Goal: Understand process/instructions: Learn about a topic

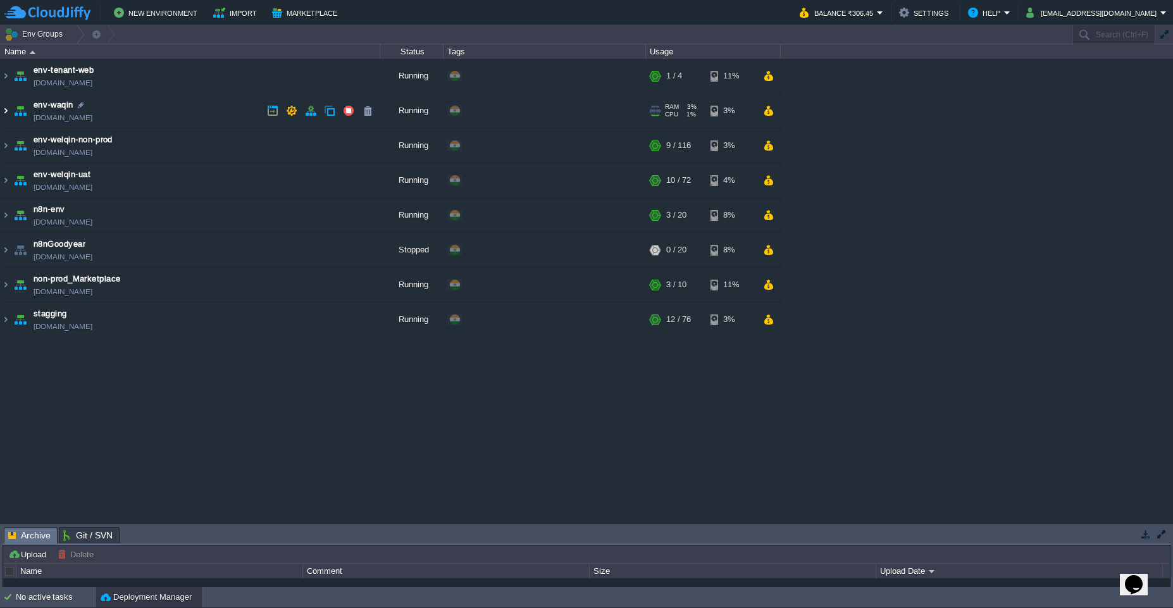
click at [9, 116] on img at bounding box center [6, 111] width 10 height 34
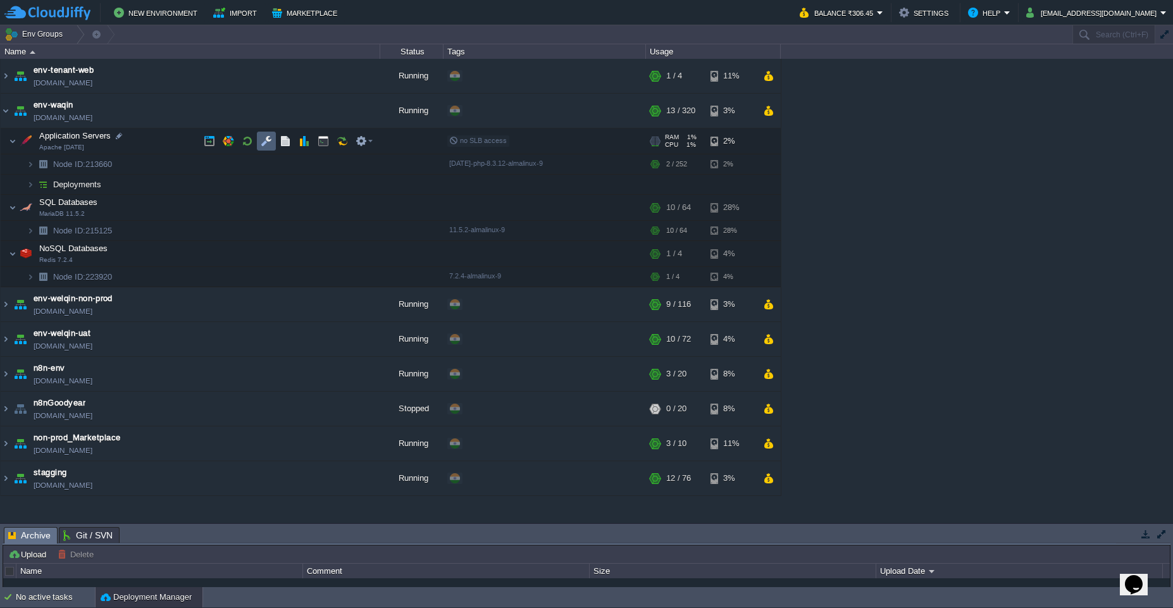
click at [259, 147] on td at bounding box center [266, 141] width 19 height 19
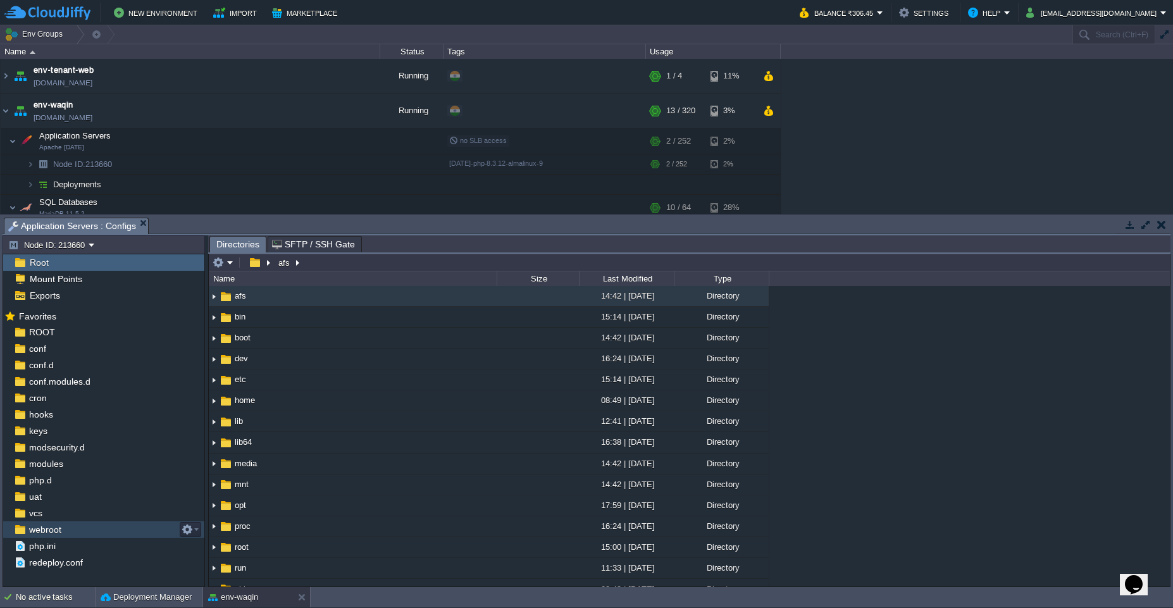
click at [126, 527] on div "webroot" at bounding box center [103, 529] width 201 height 16
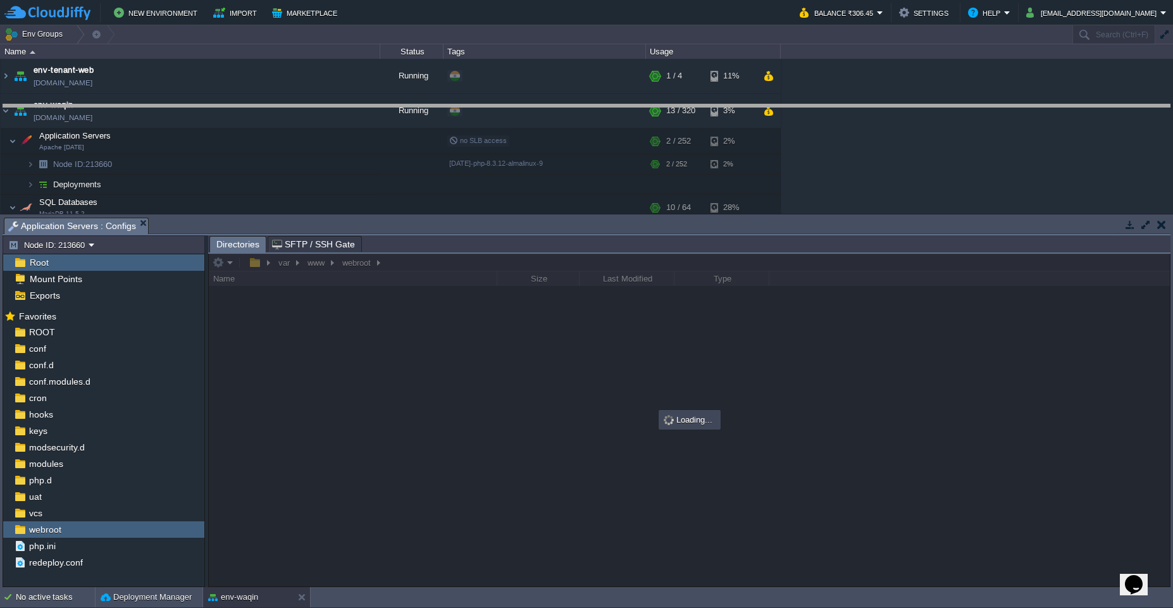
drag, startPoint x: 538, startPoint y: 231, endPoint x: 545, endPoint y: 109, distance: 122.9
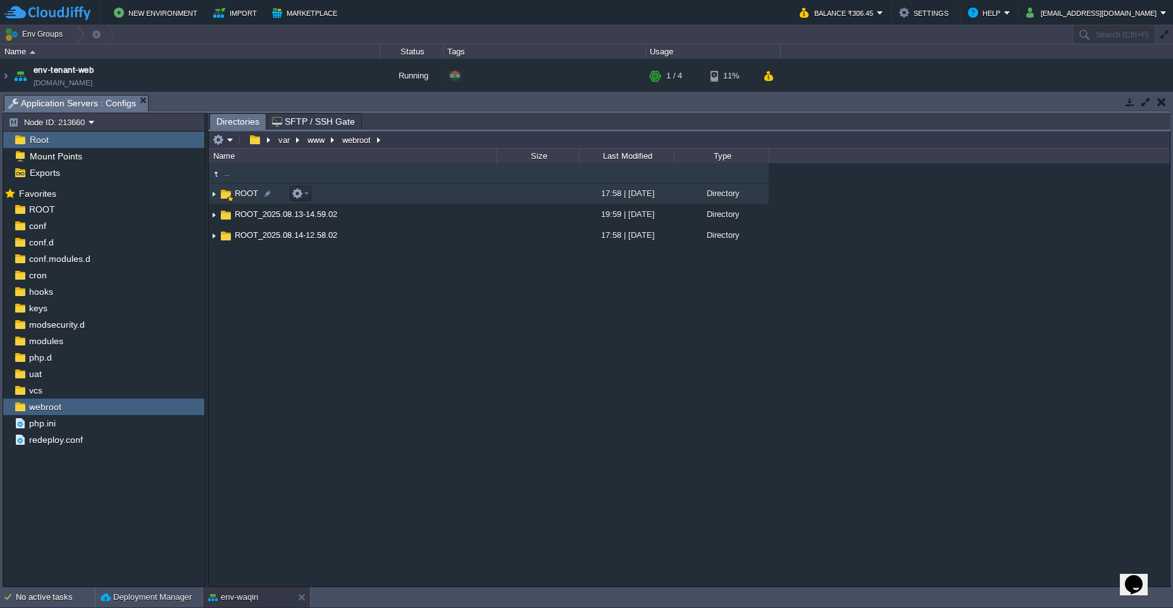
click at [217, 192] on img at bounding box center [214, 194] width 10 height 20
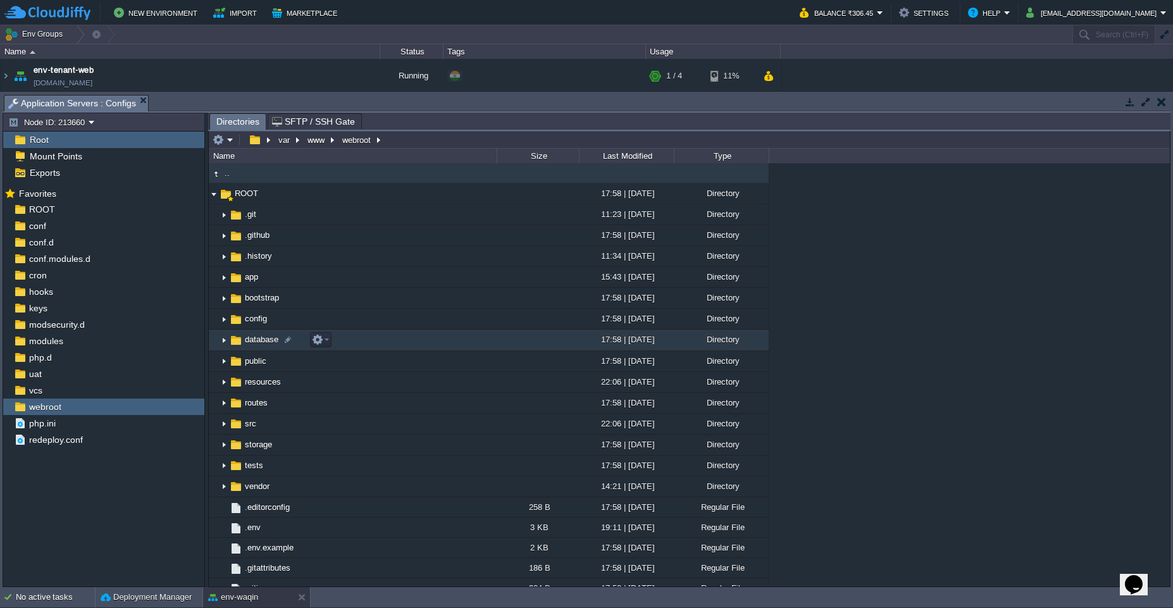
click at [222, 340] on img at bounding box center [224, 341] width 10 height 20
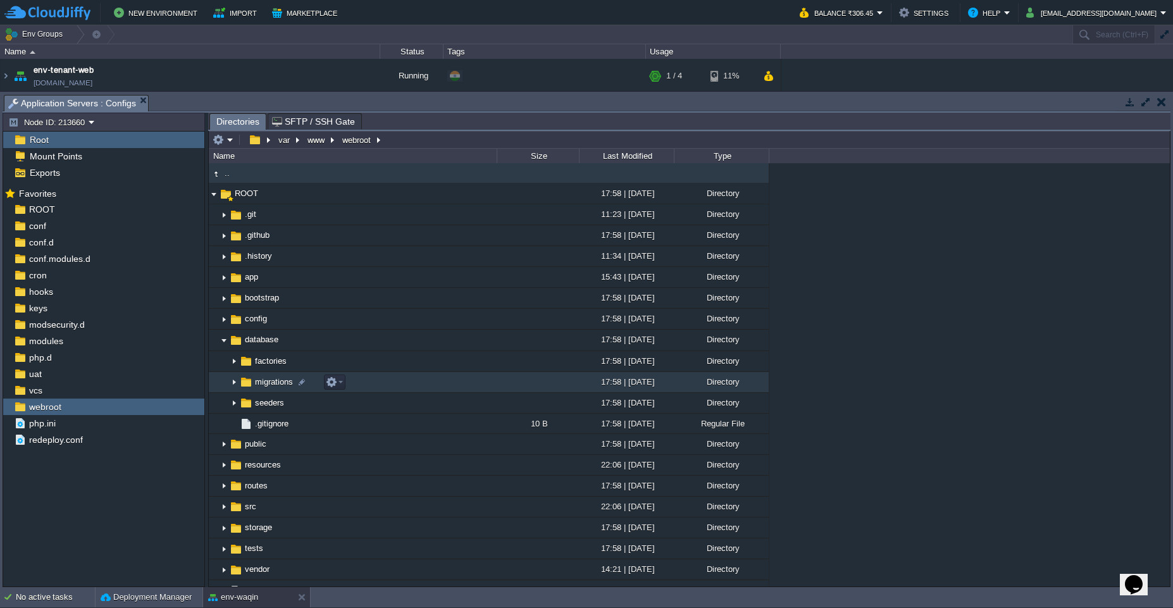
click at [232, 384] on img at bounding box center [234, 383] width 10 height 20
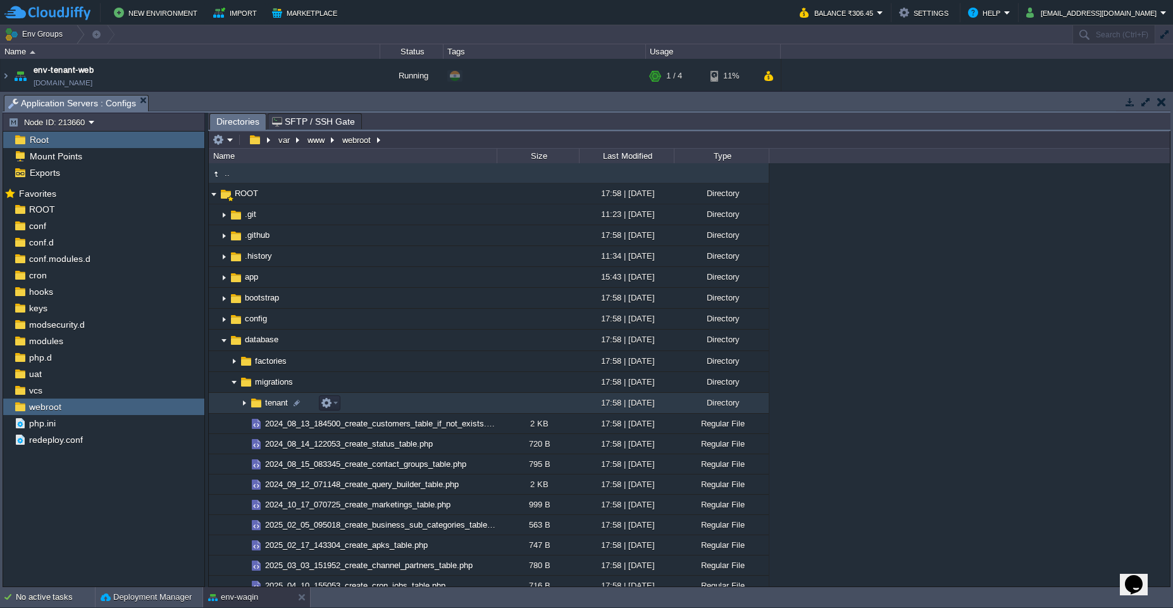
click at [240, 406] on img at bounding box center [244, 403] width 10 height 20
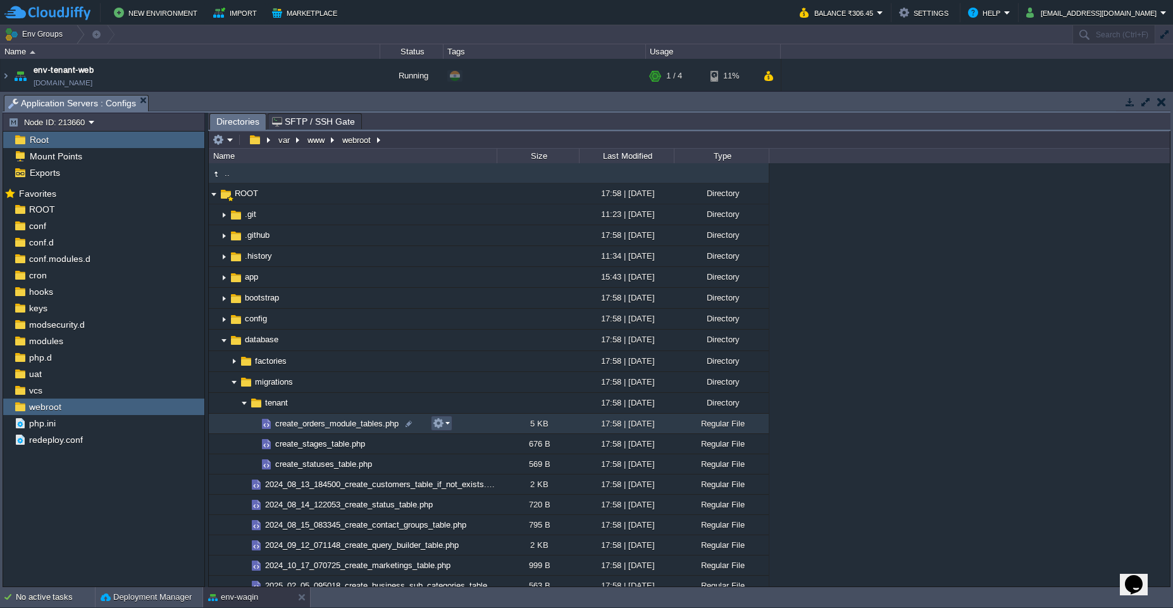
click at [442, 427] on button "button" at bounding box center [438, 422] width 11 height 11
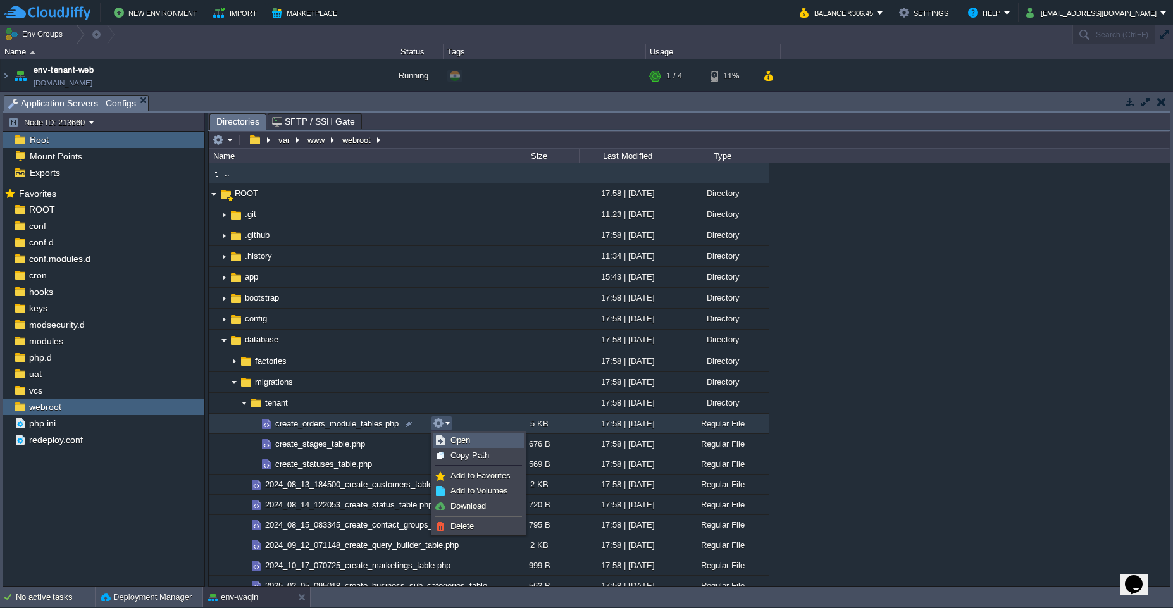
click at [459, 440] on span "Open" at bounding box center [460, 439] width 20 height 9
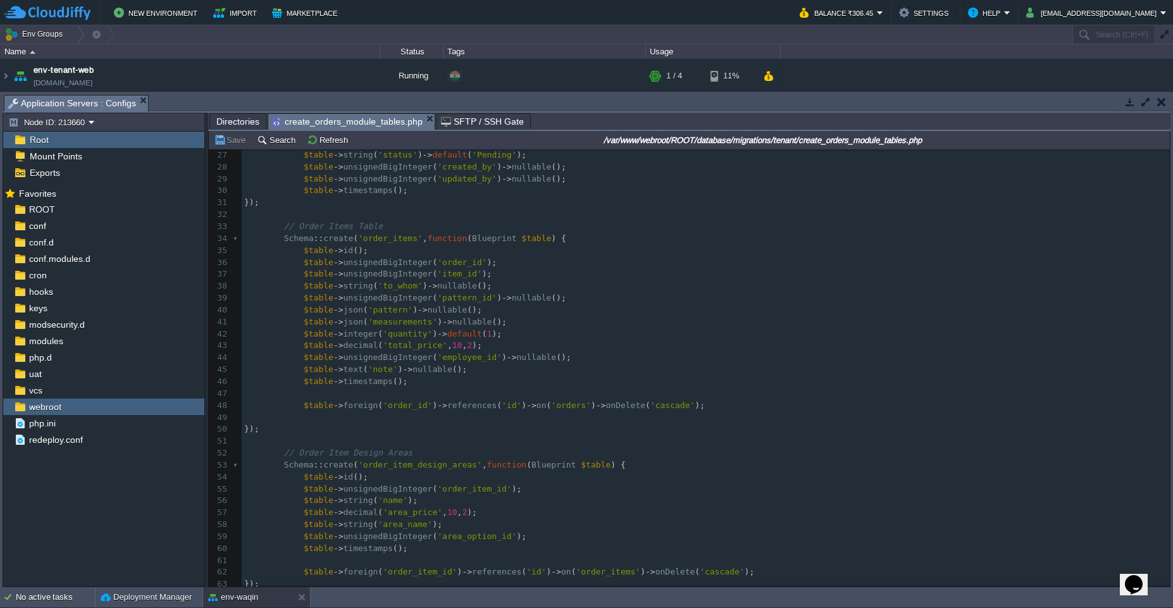
scroll to position [342, 0]
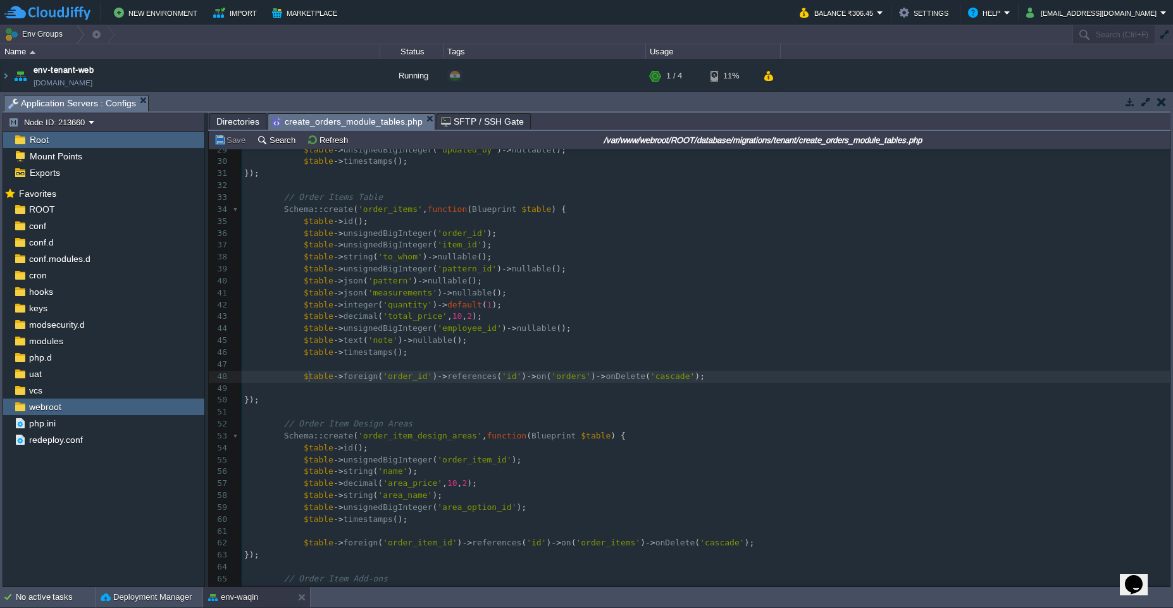
click at [307, 376] on span "$table" at bounding box center [319, 375] width 30 height 9
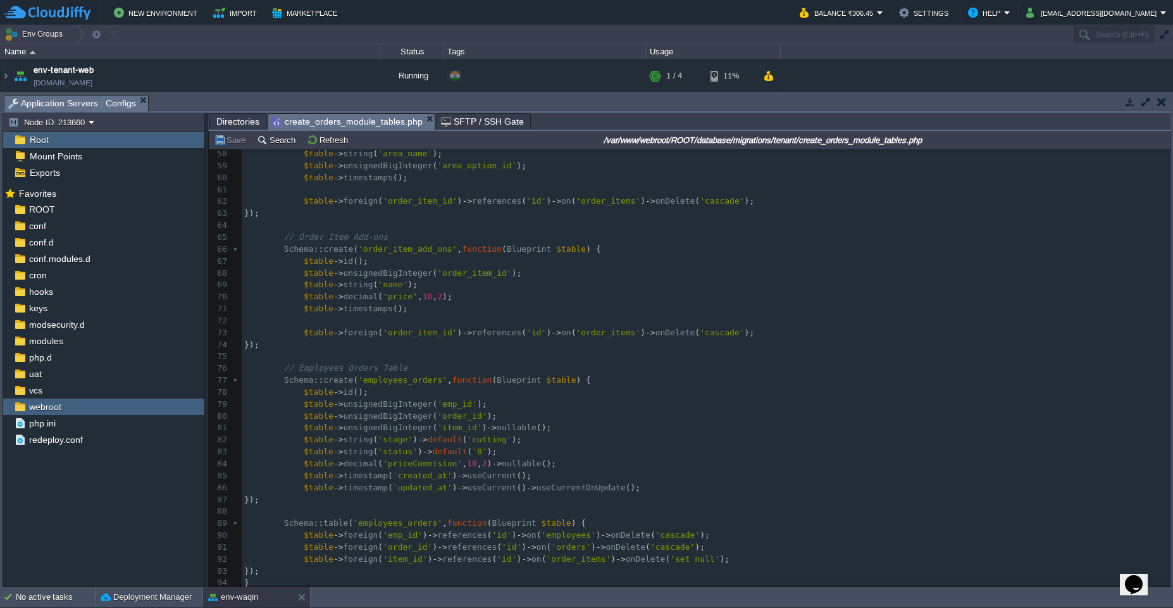
scroll to position [682, 0]
click at [288, 484] on span at bounding box center [273, 487] width 59 height 9
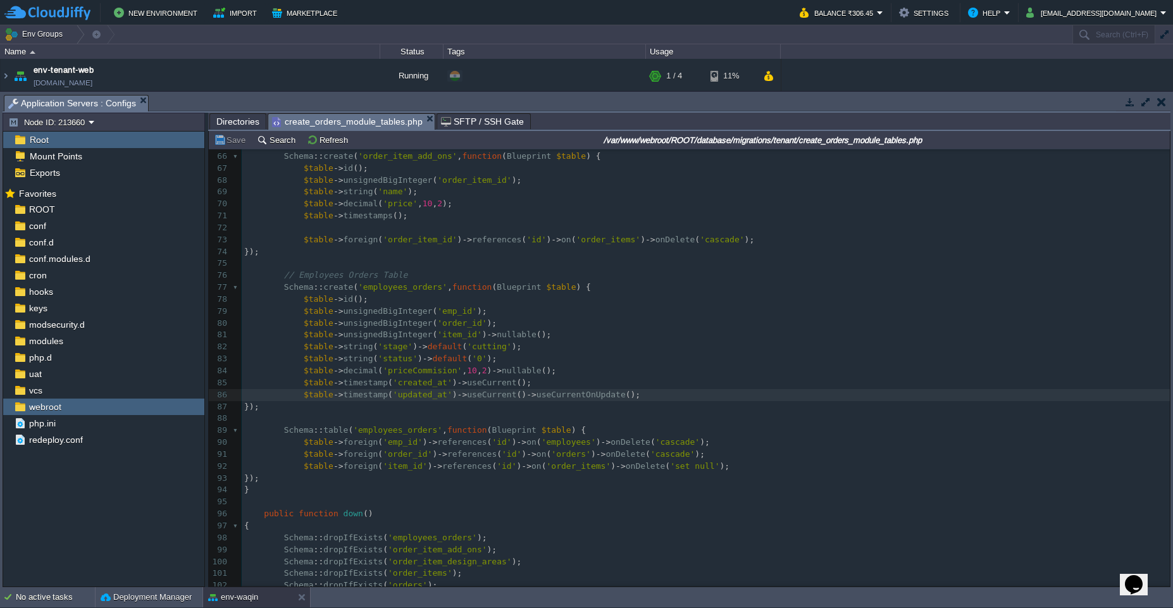
scroll to position [820, 0]
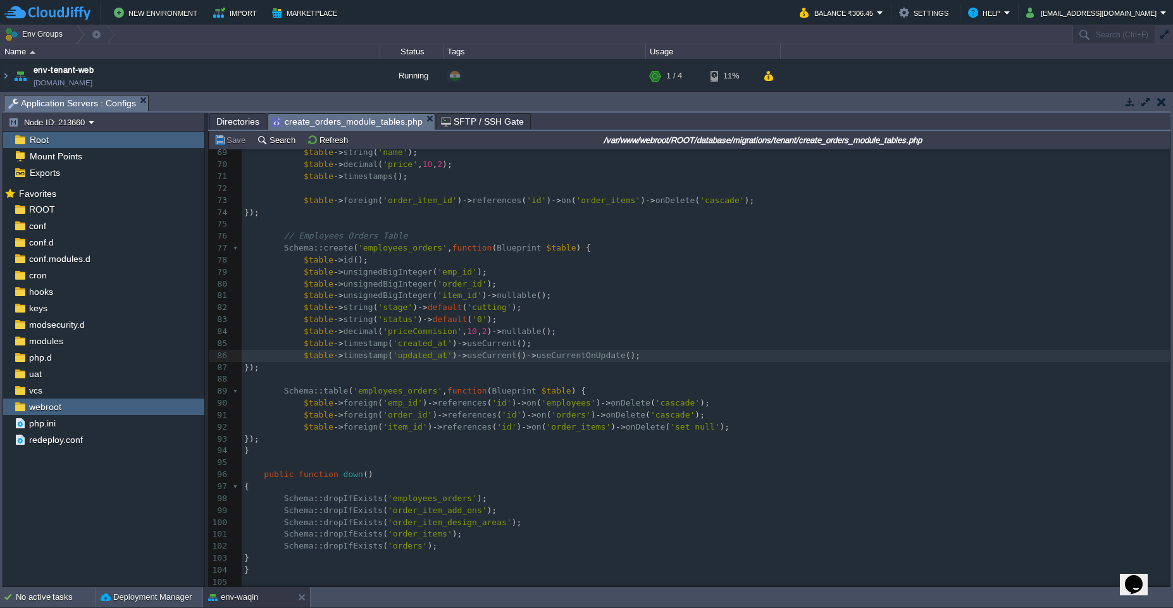
click at [400, 391] on pre "Schema :: table ( 'employees_orders' , function ( Blueprint $table ) {" at bounding box center [706, 391] width 928 height 12
type textarea "employees_orders"
click at [441, 400] on span "references" at bounding box center [461, 402] width 49 height 9
type textarea "$table->foreign('emp_id')->references('id')->on('employees')->onDelete('cascade…"
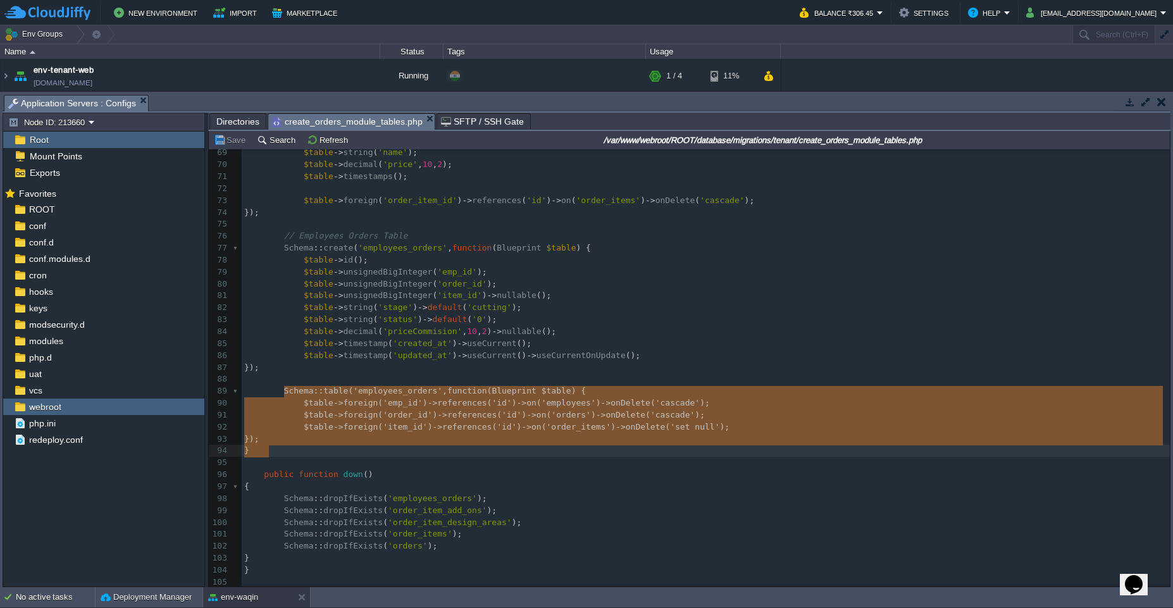
type textarea "Schema::table('employees_orders', function (Blueprint $table) { $table->foreign…"
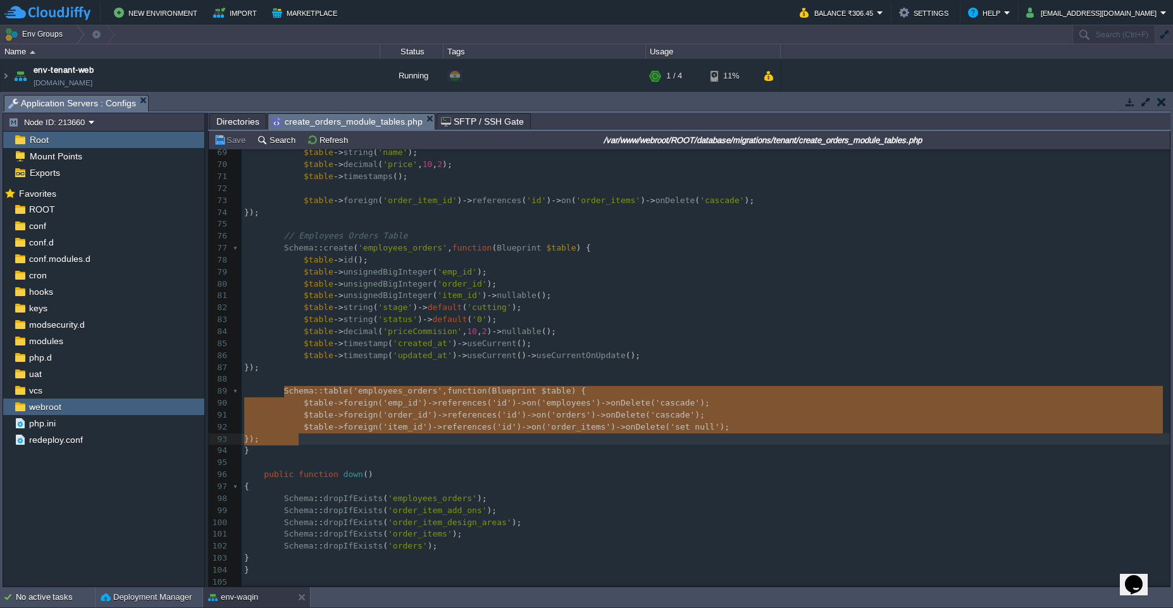
drag, startPoint x: 284, startPoint y: 385, endPoint x: 324, endPoint y: 440, distance: 67.9
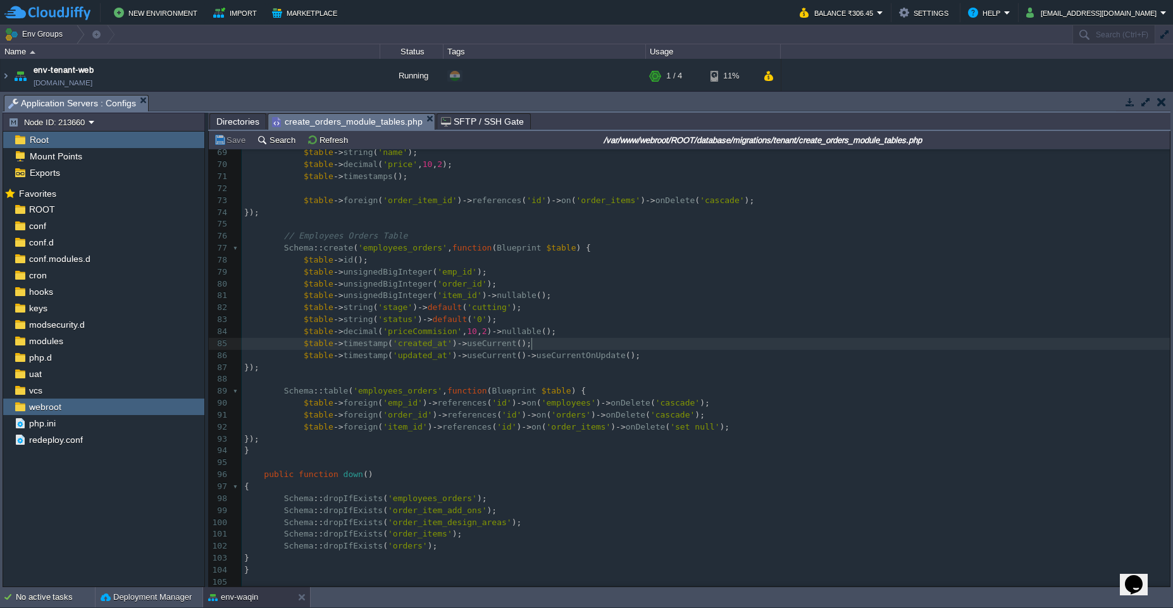
click at [569, 342] on pre "$table -> timestamp ( 'created_at' ) -> useCurrent ();" at bounding box center [706, 344] width 928 height 12
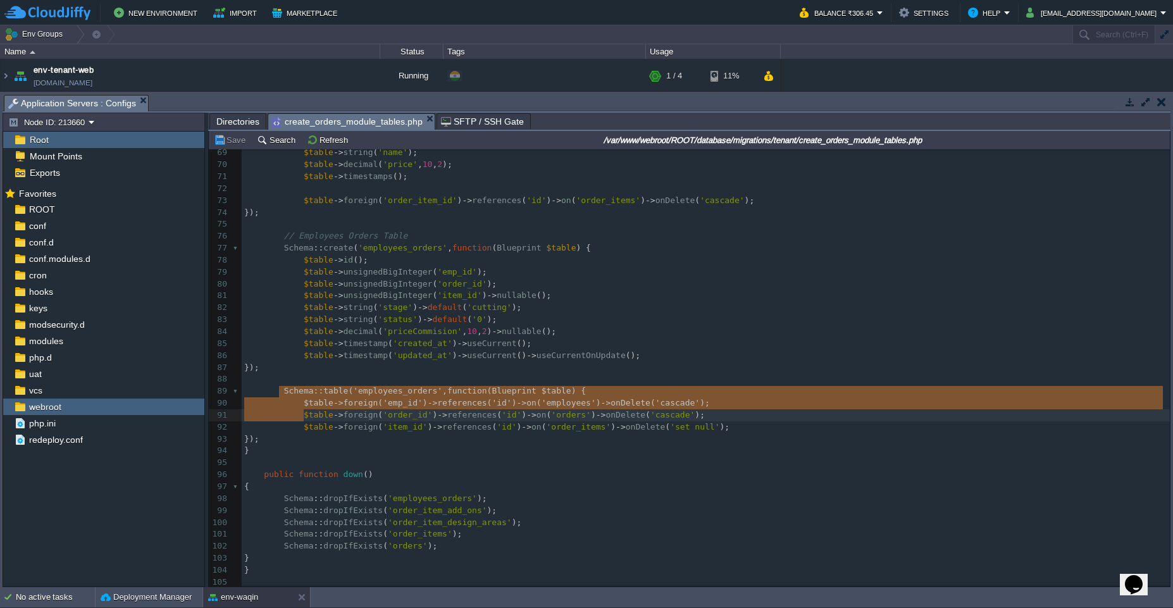
type textarea "Schema::table('employees_orders', function (Blueprint $table) { $table->foreign…"
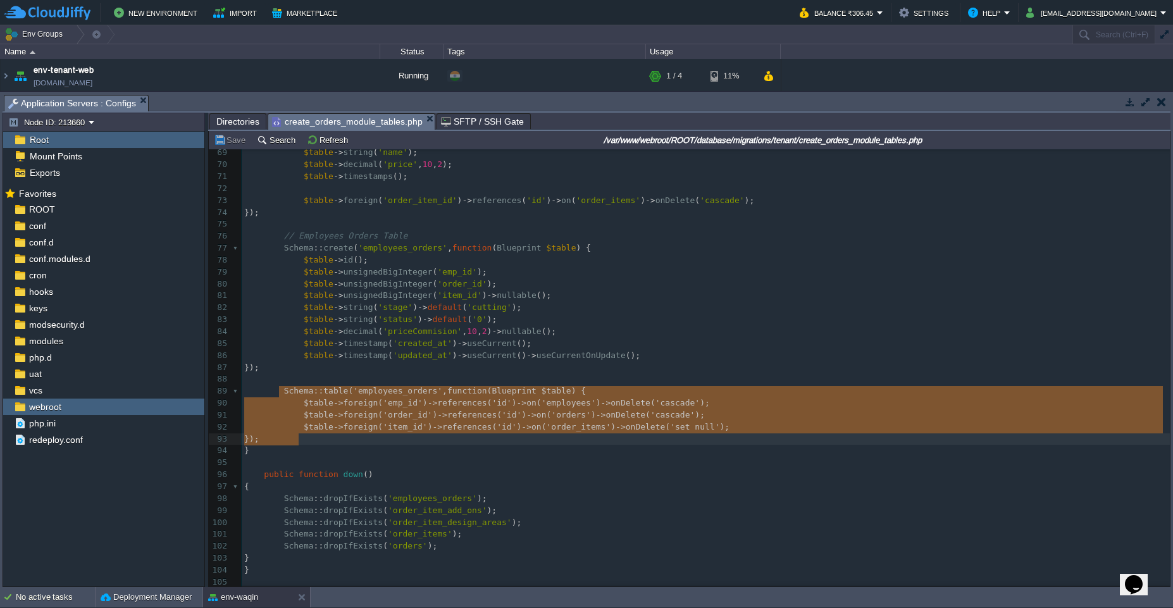
drag, startPoint x: 280, startPoint y: 383, endPoint x: 309, endPoint y: 431, distance: 56.2
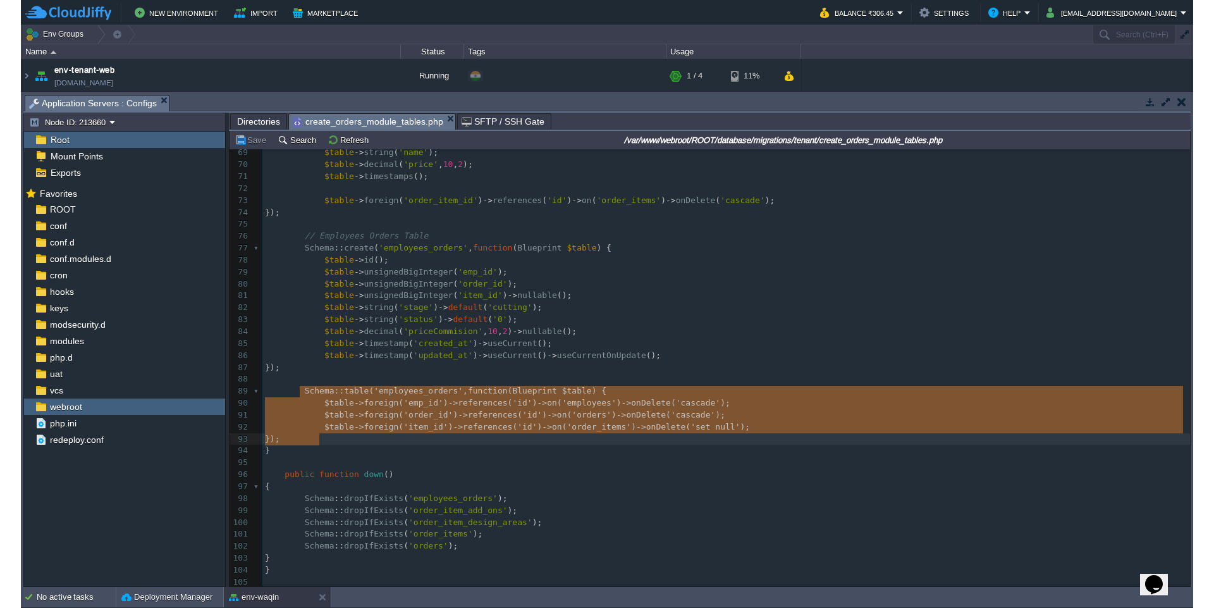
scroll to position [772, 0]
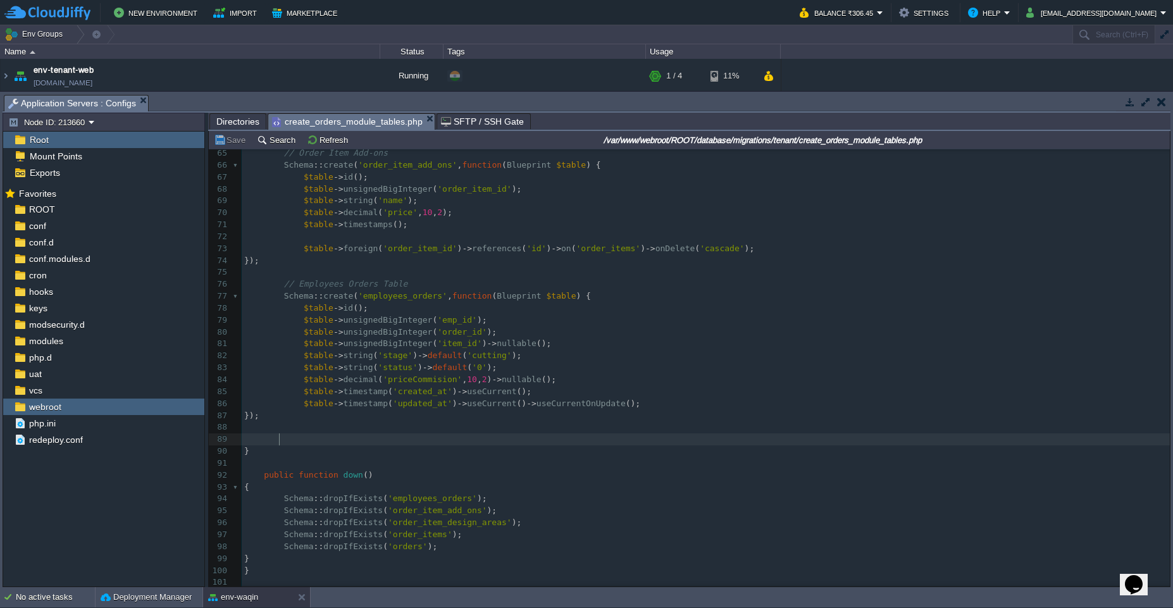
type textarea "Schema::table('employees_orders', function (Blueprint $table) { $table->foreign…"
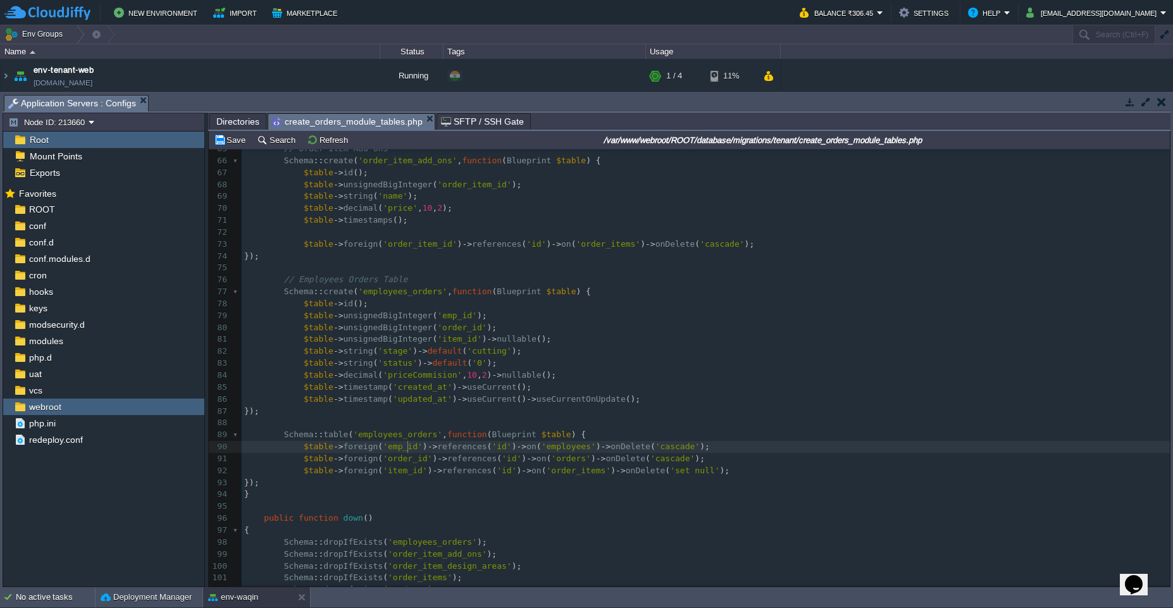
click at [408, 447] on div "xxxxxxxxxx 48 $table -> foreign ( 'order_id' ) -> references ( 'id' ) -> on ( '…" at bounding box center [706, 286] width 928 height 691
type textarea "emp_id"
type textarea "employees"
type textarea "emp_id"
drag, startPoint x: 401, startPoint y: 448, endPoint x: 401, endPoint y: 457, distance: 8.2
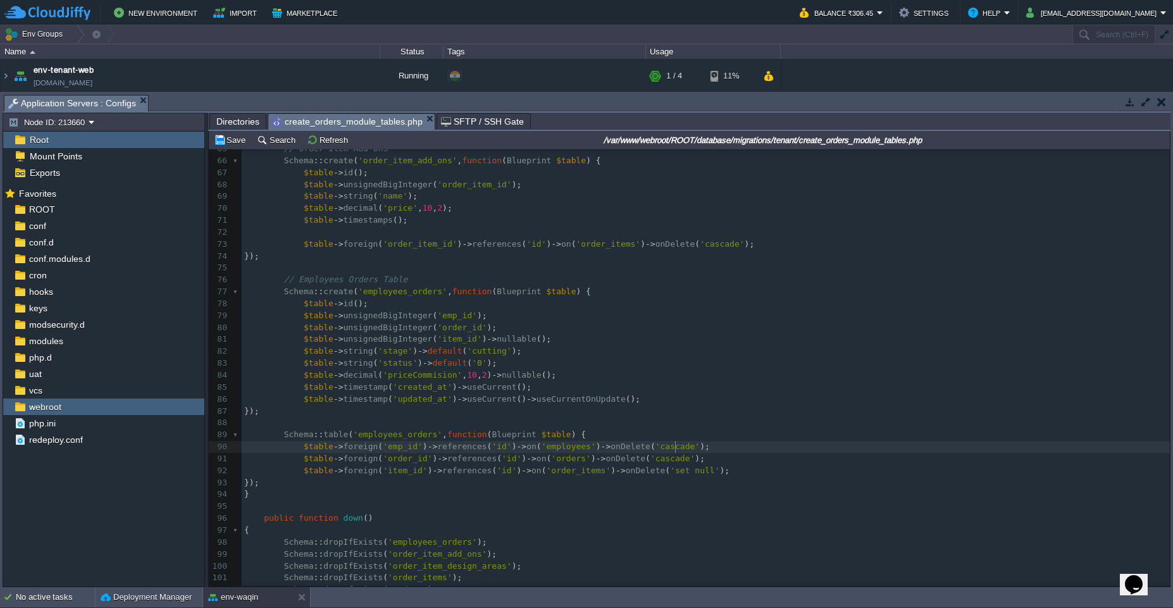
type textarea "cascade"
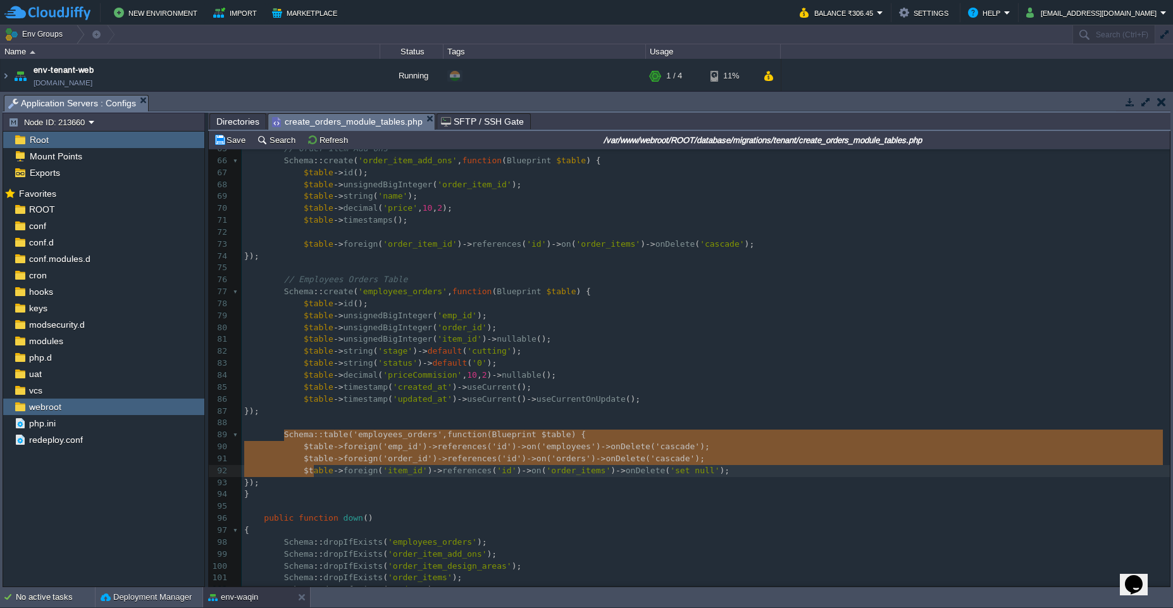
type textarea "Schema::table('employees_orders', function (Blueprint $table) { $table->foreign…"
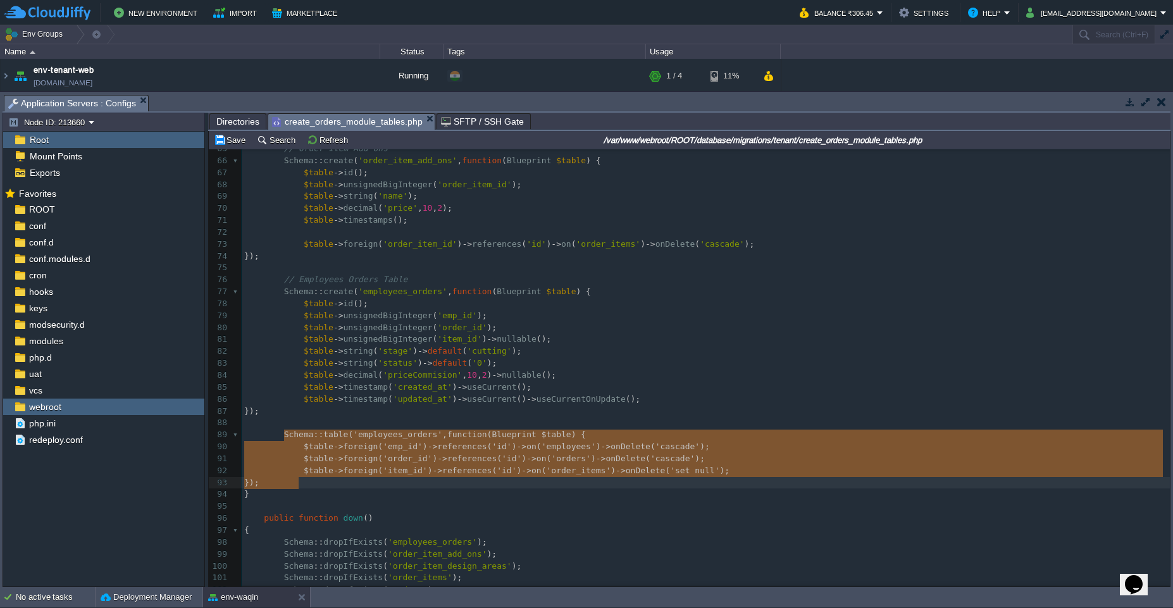
drag, startPoint x: 283, startPoint y: 434, endPoint x: 316, endPoint y: 477, distance: 54.0
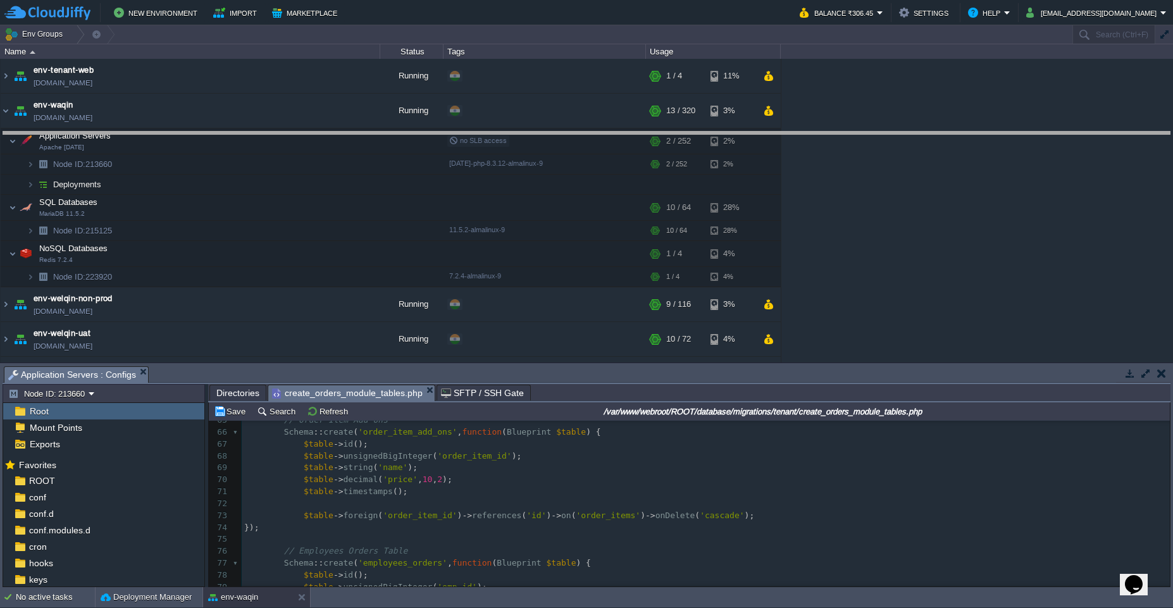
drag, startPoint x: 947, startPoint y: 381, endPoint x: 876, endPoint y: 114, distance: 275.5
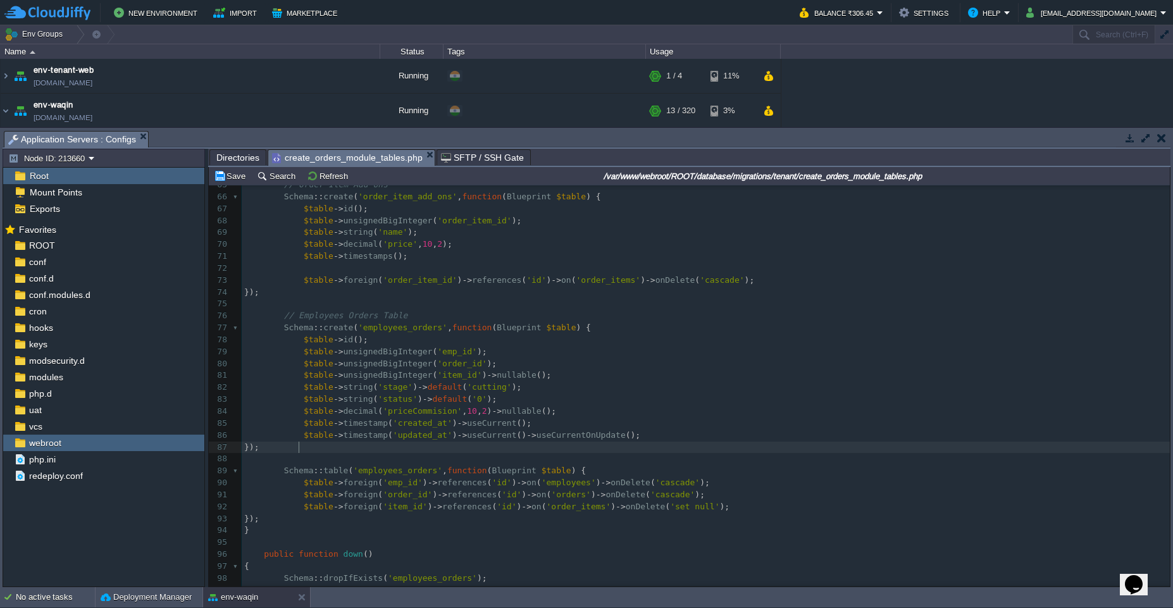
click at [682, 445] on pre "});" at bounding box center [706, 447] width 928 height 12
